Goal: Find contact information: Find contact information

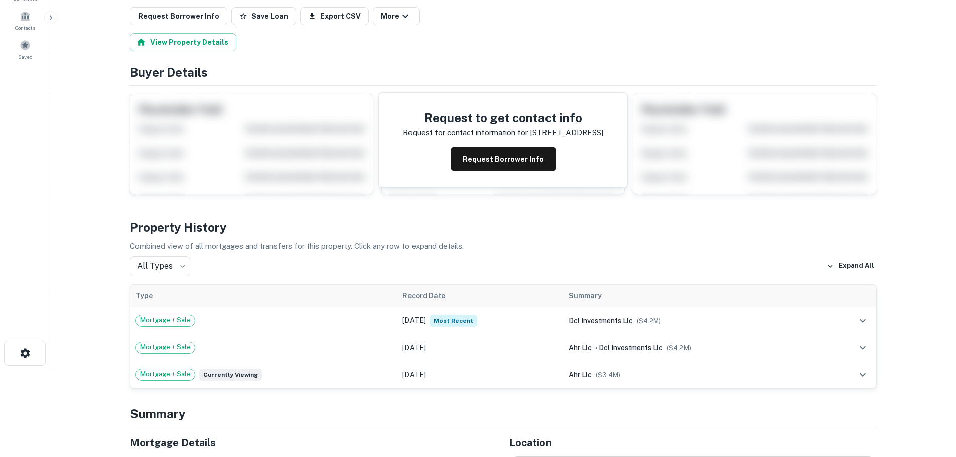
scroll to position [100, 0]
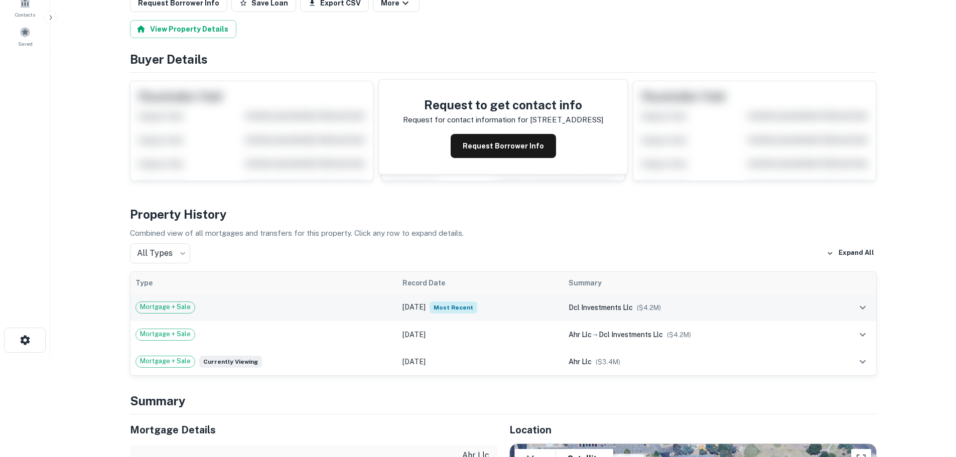
click at [265, 310] on div "Mortgage + Sale" at bounding box center [265, 308] width 258 height 12
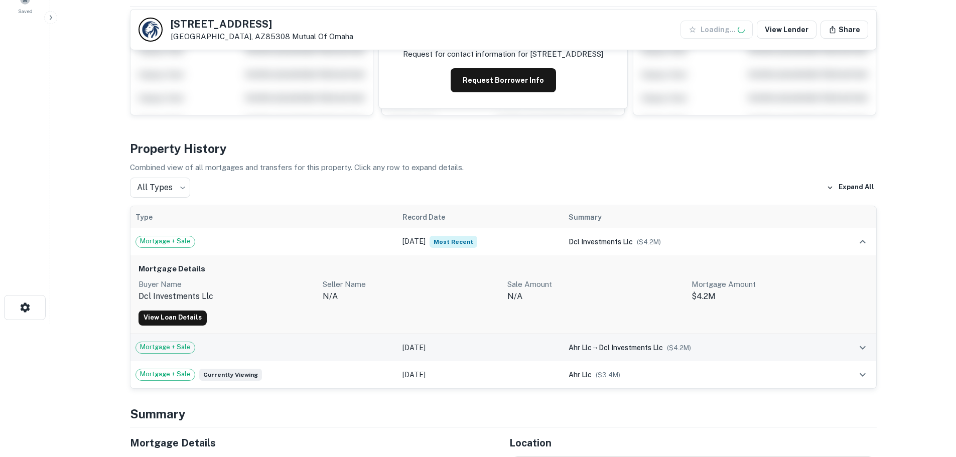
scroll to position [151, 0]
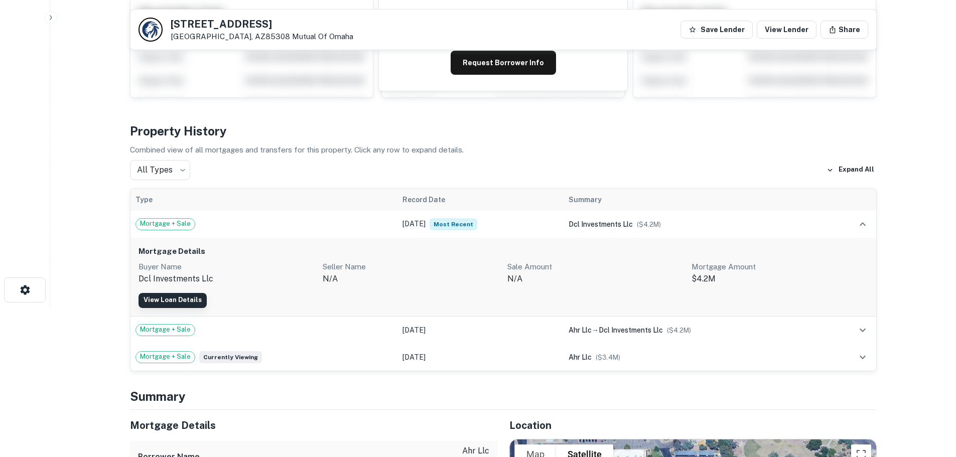
click at [184, 297] on link "View Loan Details" at bounding box center [173, 300] width 68 height 15
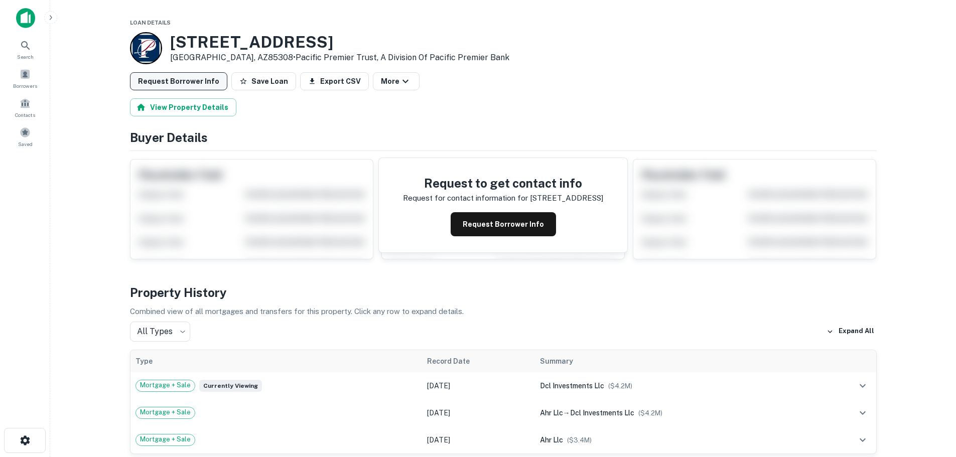
click at [186, 84] on button "Request Borrower Info" at bounding box center [178, 81] width 97 height 18
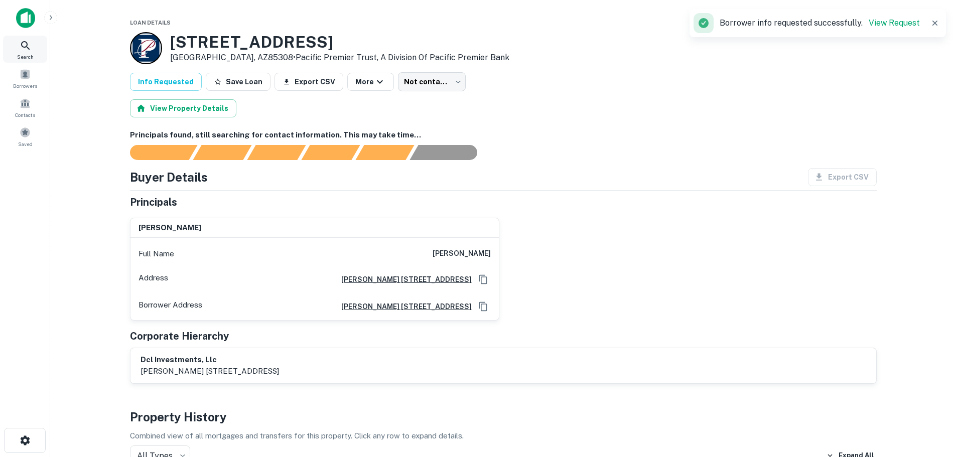
click at [28, 53] on span "Search" at bounding box center [25, 57] width 17 height 8
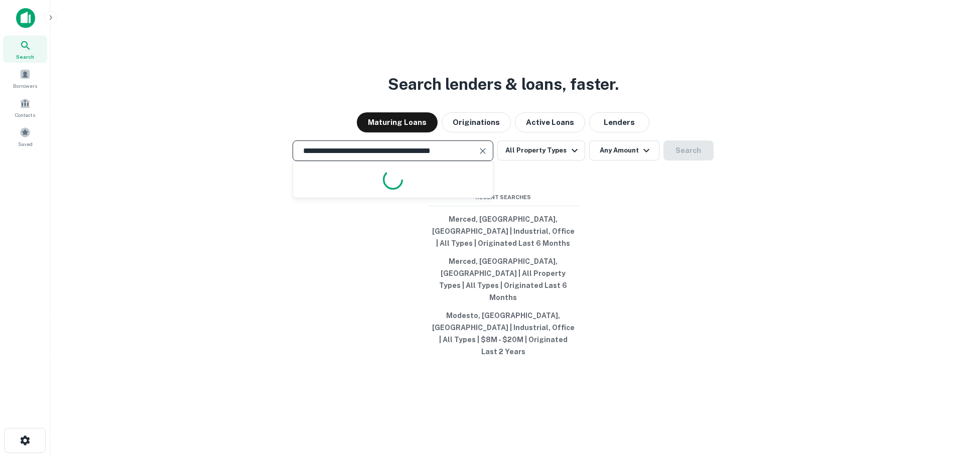
scroll to position [0, 5]
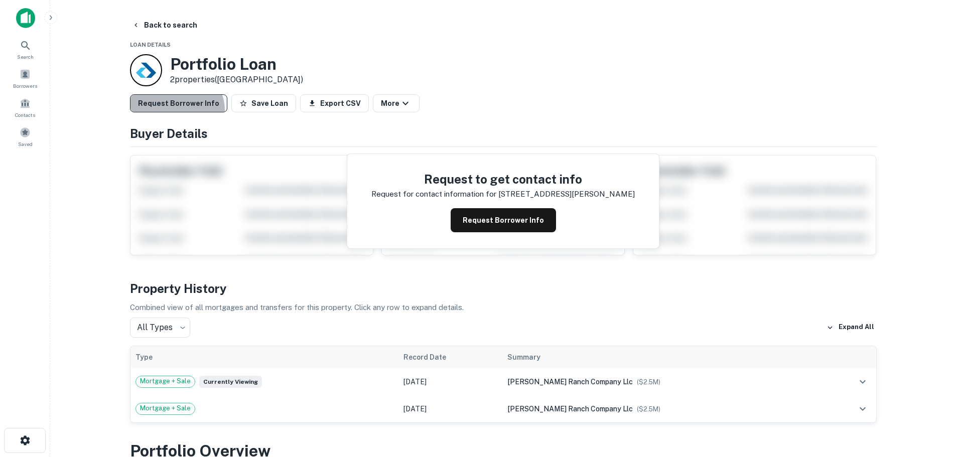
click at [176, 111] on button "Request Borrower Info" at bounding box center [178, 103] width 97 height 18
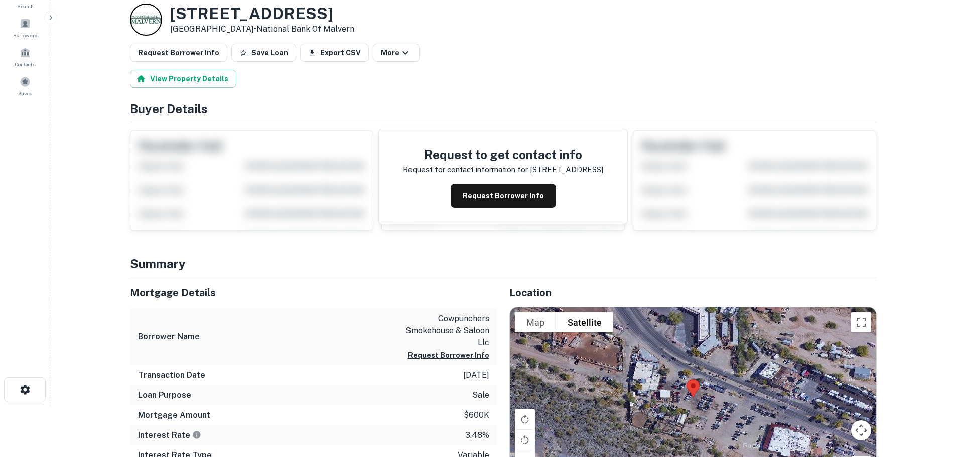
scroll to position [50, 0]
click at [195, 78] on button "View Property Details" at bounding box center [183, 79] width 106 height 18
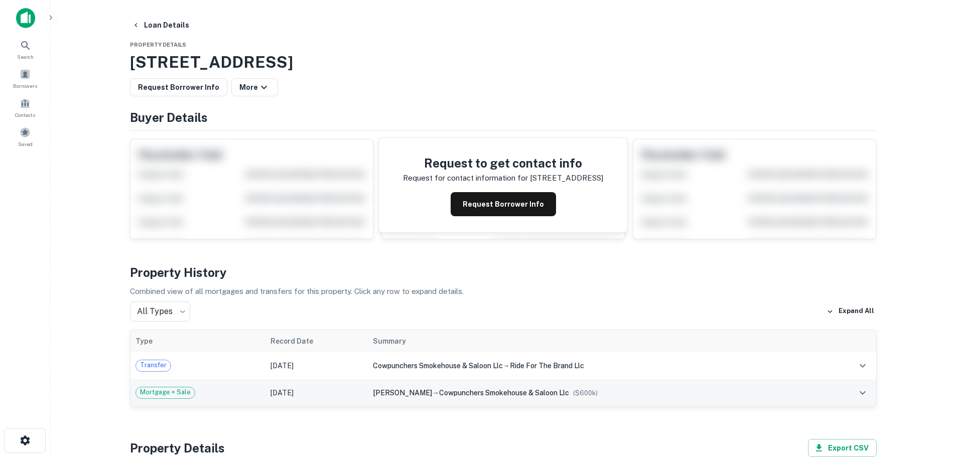
click at [247, 396] on div "Mortgage + Sale" at bounding box center [198, 393] width 125 height 12
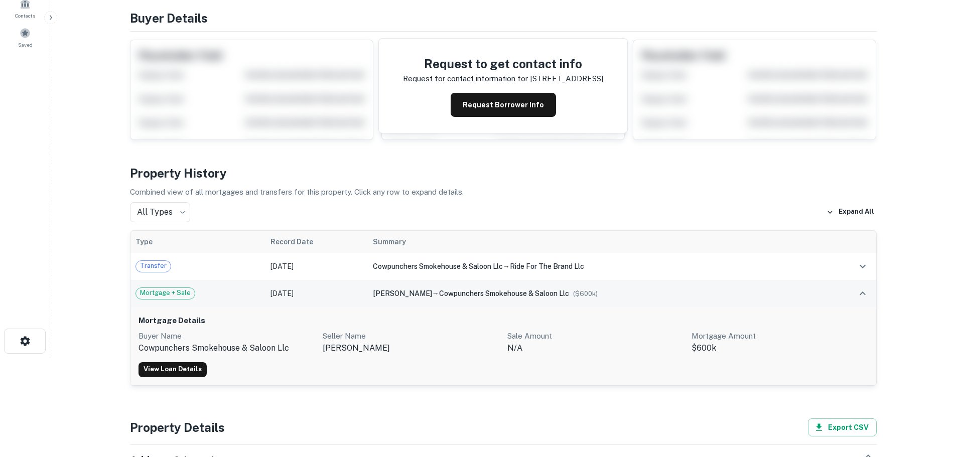
scroll to position [100, 0]
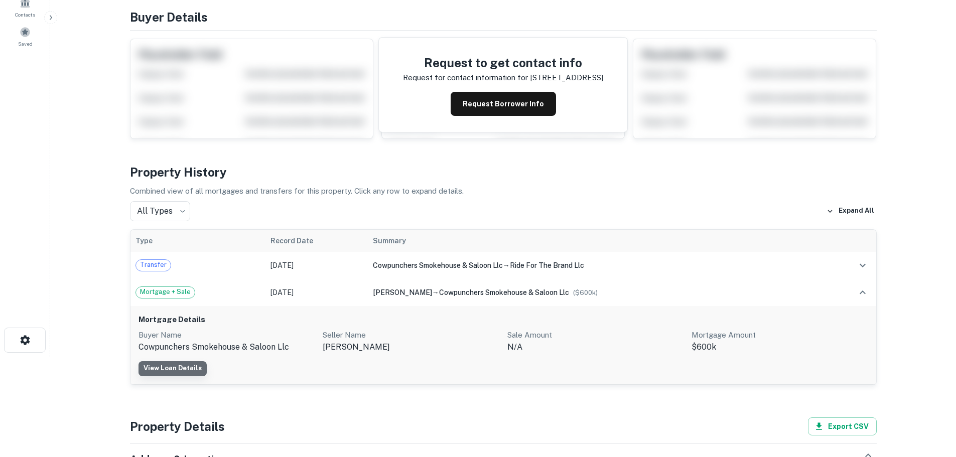
click at [187, 372] on link "View Loan Details" at bounding box center [173, 368] width 68 height 15
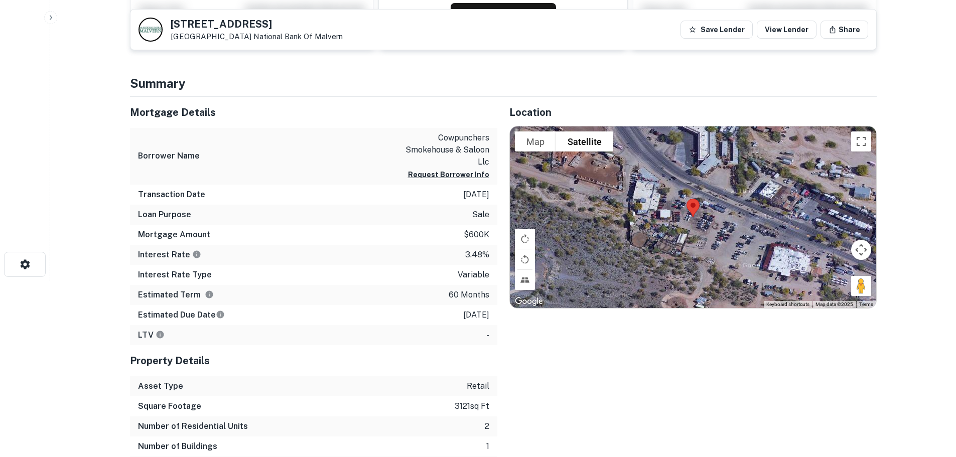
scroll to position [201, 0]
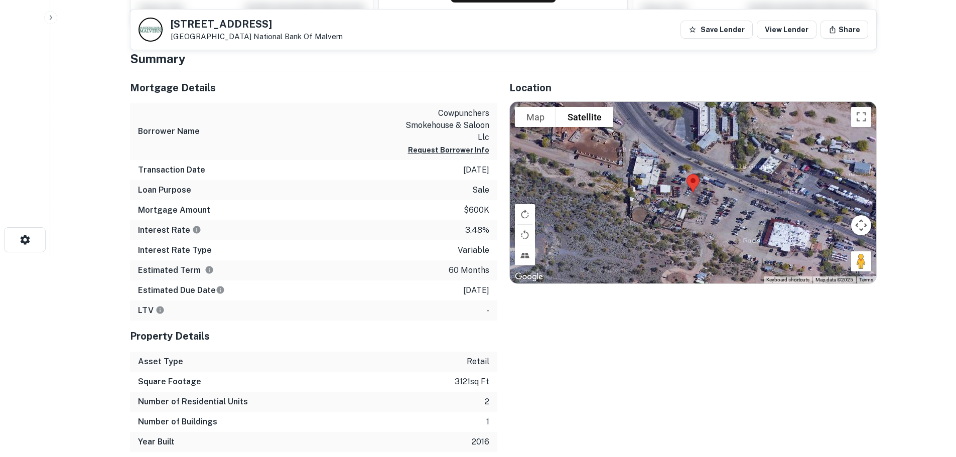
drag, startPoint x: 273, startPoint y: 248, endPoint x: 268, endPoint y: 249, distance: 5.2
click at [268, 249] on div "Interest Rate Type variable" at bounding box center [313, 250] width 367 height 20
click at [208, 270] on icon "Term is based on a standard schedule for this type of loan." at bounding box center [209, 271] width 8 height 8
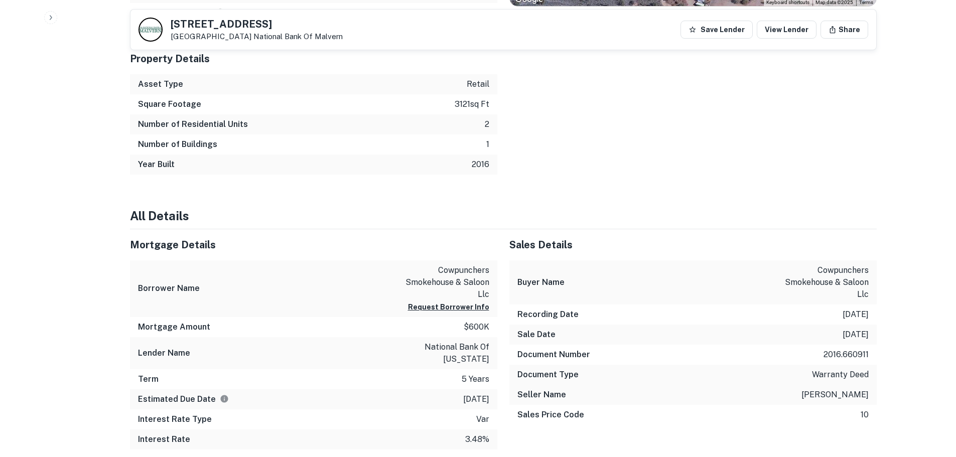
scroll to position [502, 0]
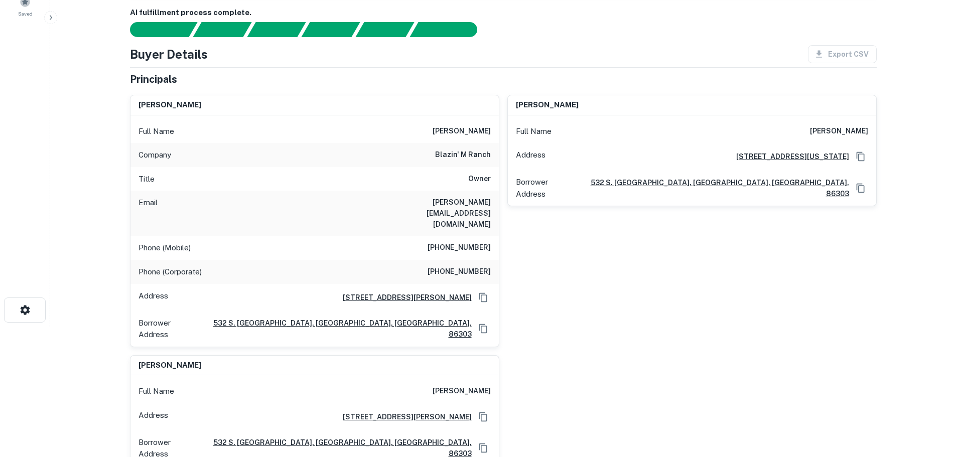
scroll to position [130, 0]
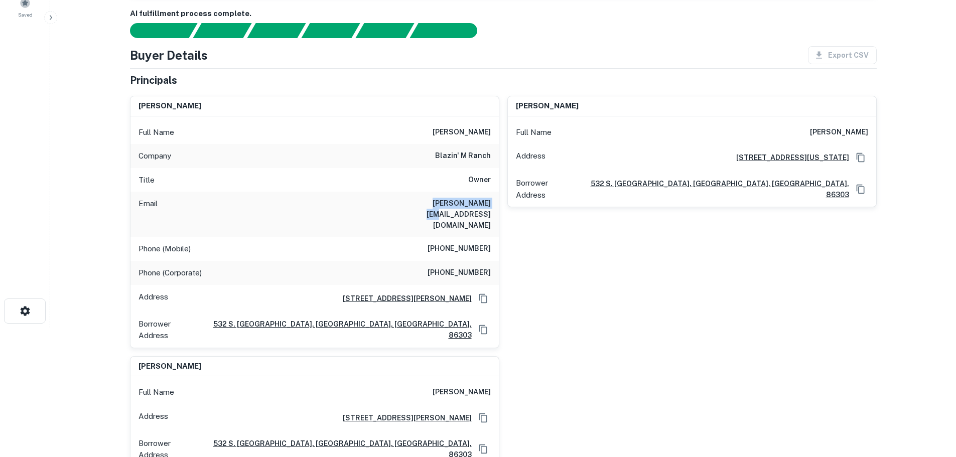
drag, startPoint x: 428, startPoint y: 159, endPoint x: 488, endPoint y: 163, distance: 60.3
click at [488, 192] on div "Email [PERSON_NAME][EMAIL_ADDRESS][DOMAIN_NAME]" at bounding box center [315, 214] width 368 height 45
click at [478, 192] on div "Email [PERSON_NAME][EMAIL_ADDRESS][DOMAIN_NAME]" at bounding box center [315, 214] width 368 height 45
drag, startPoint x: 434, startPoint y: 181, endPoint x: 496, endPoint y: 182, distance: 62.3
click at [496, 237] on div "Phone (Mobile) [PHONE_NUMBER]" at bounding box center [315, 249] width 368 height 24
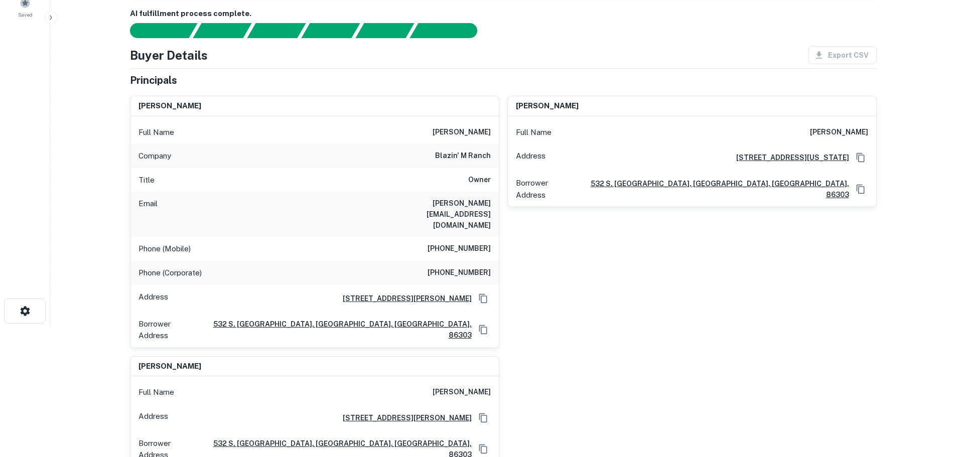
click at [448, 198] on h6 "[PERSON_NAME][EMAIL_ADDRESS][DOMAIN_NAME]" at bounding box center [430, 214] width 120 height 33
drag, startPoint x: 428, startPoint y: 158, endPoint x: 495, endPoint y: 160, distance: 66.8
click at [495, 192] on div "Email [PERSON_NAME][EMAIL_ADDRESS][DOMAIN_NAME]" at bounding box center [315, 214] width 368 height 45
copy h6 "[PERSON_NAME][EMAIL_ADDRESS][DOMAIN_NAME]"
click at [422, 237] on div "Phone (Mobile) [PHONE_NUMBER]" at bounding box center [315, 249] width 368 height 24
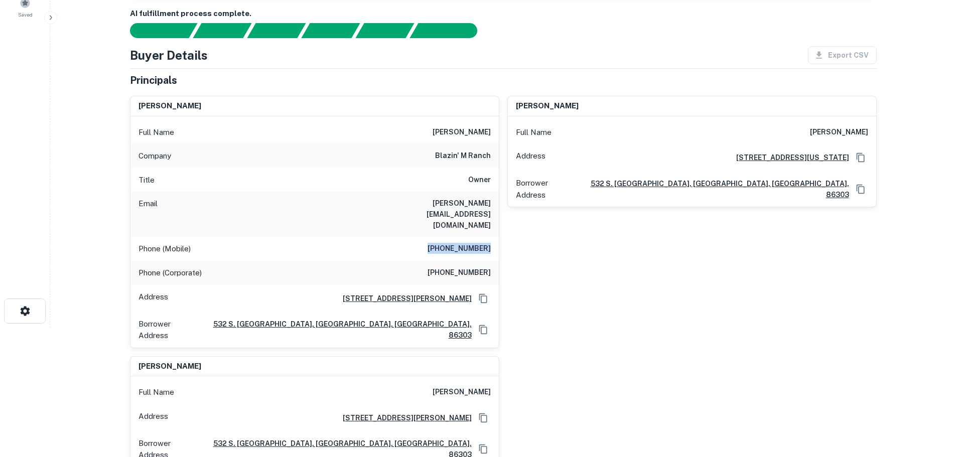
drag, startPoint x: 437, startPoint y: 176, endPoint x: 495, endPoint y: 181, distance: 58.9
click at [495, 237] on div "Phone (Mobile) [PHONE_NUMBER]" at bounding box center [315, 249] width 368 height 24
copy h6 "[PHONE_NUMBER]"
drag, startPoint x: 428, startPoint y: 162, endPoint x: 492, endPoint y: 155, distance: 64.6
click at [492, 192] on div "Email [PERSON_NAME][EMAIL_ADDRESS][DOMAIN_NAME]" at bounding box center [315, 214] width 368 height 45
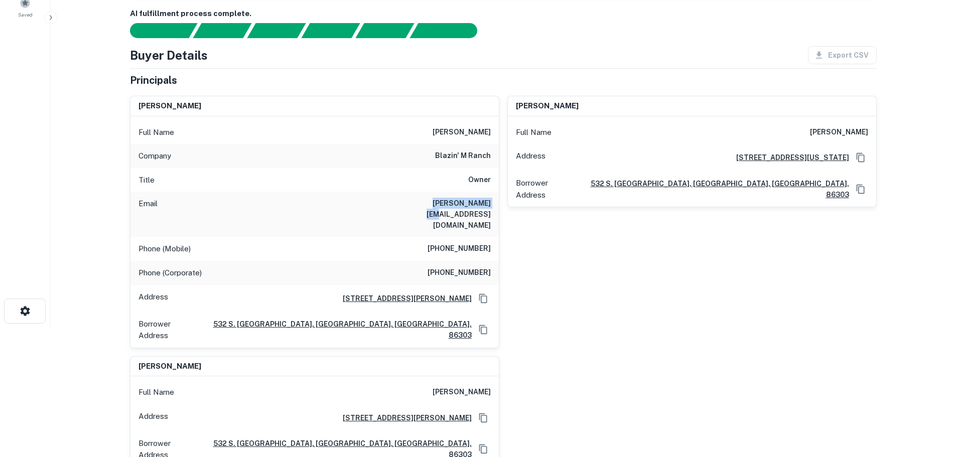
copy h6 "[PERSON_NAME][EMAIL_ADDRESS][DOMAIN_NAME]"
